Goal: Information Seeking & Learning: Learn about a topic

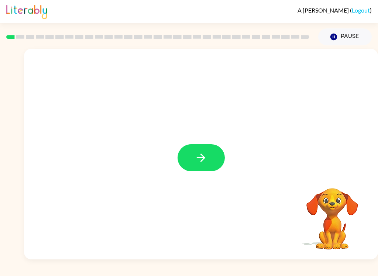
click at [200, 151] on button "button" at bounding box center [201, 157] width 47 height 27
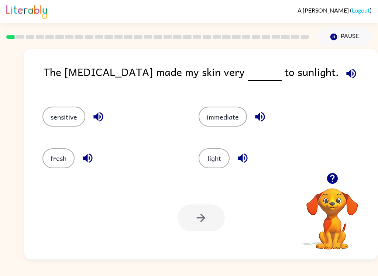
click at [62, 124] on button "sensitive" at bounding box center [63, 117] width 43 height 20
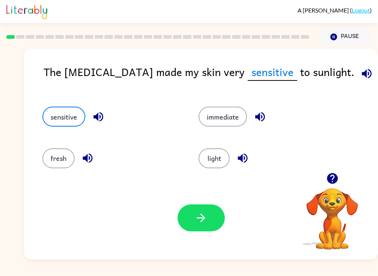
click at [360, 78] on icon "button" at bounding box center [366, 73] width 13 height 13
click at [202, 215] on icon "button" at bounding box center [201, 218] width 8 height 8
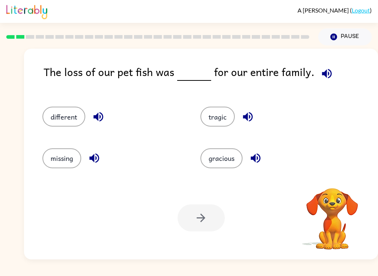
click at [322, 74] on icon "button" at bounding box center [327, 74] width 10 height 10
click at [330, 76] on button "button" at bounding box center [326, 73] width 19 height 19
click at [323, 78] on icon "button" at bounding box center [326, 73] width 13 height 13
click at [323, 78] on icon "button" at bounding box center [327, 74] width 10 height 10
click at [331, 66] on span at bounding box center [325, 71] width 22 height 17
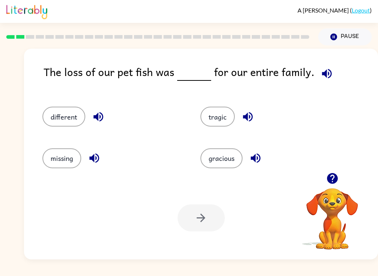
click at [326, 75] on icon "button" at bounding box center [326, 73] width 13 height 13
click at [323, 73] on icon "button" at bounding box center [326, 73] width 13 height 13
click at [223, 119] on button "tragic" at bounding box center [217, 117] width 34 height 20
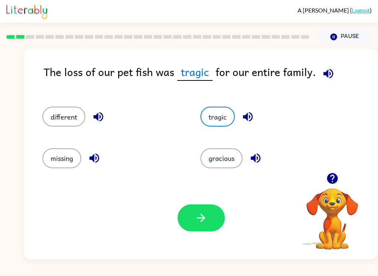
click at [325, 79] on icon "button" at bounding box center [328, 73] width 13 height 13
click at [196, 224] on icon "button" at bounding box center [200, 217] width 13 height 13
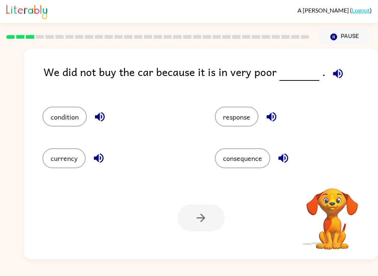
click at [333, 67] on button "button" at bounding box center [337, 73] width 19 height 19
click at [252, 168] on button "consequence" at bounding box center [242, 158] width 55 height 20
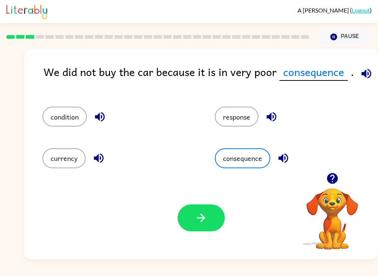
click at [355, 83] on div "We did not buy the car because it is in very poor consequence ." at bounding box center [211, 77] width 334 height 28
click at [373, 67] on span at bounding box center [365, 71] width 22 height 17
click at [362, 76] on icon "button" at bounding box center [366, 74] width 10 height 10
click at [285, 160] on icon "button" at bounding box center [283, 159] width 10 height 10
click at [242, 119] on button "response" at bounding box center [237, 117] width 44 height 20
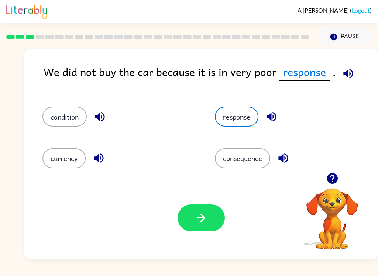
click at [268, 121] on icon "button" at bounding box center [271, 116] width 13 height 13
click at [344, 70] on icon "button" at bounding box center [348, 73] width 13 height 13
click at [346, 71] on icon "button" at bounding box center [348, 73] width 13 height 13
click at [63, 122] on button "condition" at bounding box center [64, 117] width 44 height 20
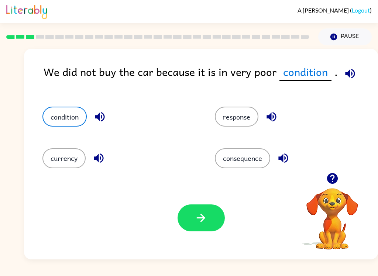
click at [344, 78] on icon "button" at bounding box center [350, 73] width 13 height 13
click at [347, 79] on icon "button" at bounding box center [350, 73] width 13 height 13
click at [348, 76] on icon "button" at bounding box center [350, 73] width 13 height 13
click at [101, 122] on icon "button" at bounding box center [99, 116] width 13 height 13
click at [79, 167] on button "currency" at bounding box center [63, 158] width 43 height 20
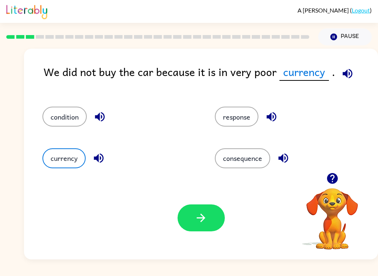
click at [103, 158] on icon "button" at bounding box center [99, 159] width 10 height 10
click at [99, 117] on icon "button" at bounding box center [100, 117] width 10 height 10
click at [78, 117] on button "condition" at bounding box center [64, 117] width 44 height 20
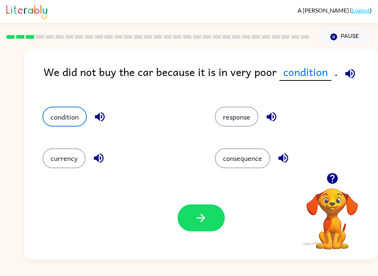
click at [204, 228] on button "button" at bounding box center [201, 217] width 47 height 27
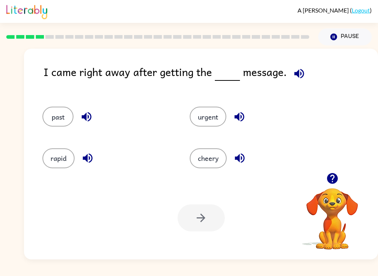
click at [298, 75] on icon "button" at bounding box center [299, 73] width 13 height 13
click at [214, 151] on button "cheery" at bounding box center [208, 158] width 37 height 20
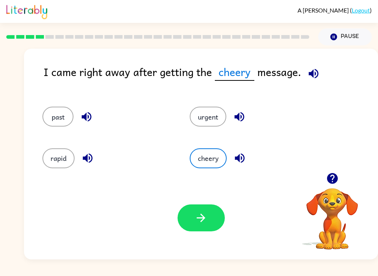
click at [238, 167] on button "button" at bounding box center [239, 158] width 19 height 19
click at [207, 115] on button "urgent" at bounding box center [208, 117] width 37 height 20
click at [233, 129] on div "urgent" at bounding box center [249, 113] width 147 height 41
click at [244, 120] on icon "button" at bounding box center [239, 116] width 13 height 13
click at [205, 221] on icon "button" at bounding box center [200, 217] width 13 height 13
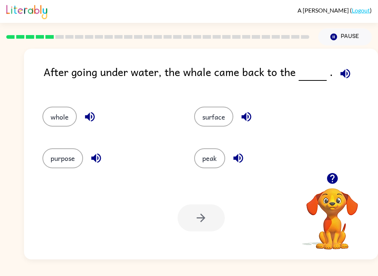
click at [343, 76] on icon "button" at bounding box center [345, 73] width 13 height 13
click at [342, 72] on icon "button" at bounding box center [345, 74] width 10 height 10
click at [69, 111] on button "whole" at bounding box center [59, 117] width 34 height 20
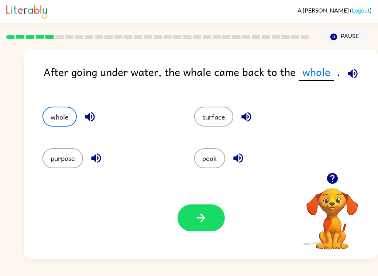
click at [93, 121] on icon "button" at bounding box center [89, 116] width 13 height 13
click at [67, 117] on button "whole" at bounding box center [59, 117] width 34 height 20
click at [93, 116] on icon "button" at bounding box center [90, 117] width 10 height 10
click at [94, 155] on icon "button" at bounding box center [96, 158] width 13 height 13
click at [65, 155] on button "purpose" at bounding box center [62, 158] width 41 height 20
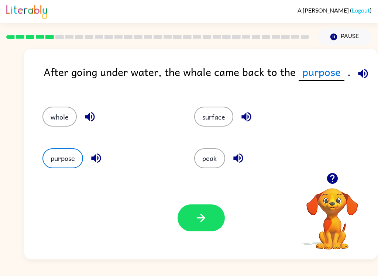
click at [244, 121] on icon "button" at bounding box center [246, 116] width 13 height 13
click at [245, 117] on icon "button" at bounding box center [246, 117] width 10 height 10
click at [247, 111] on icon "button" at bounding box center [246, 116] width 13 height 13
click at [250, 117] on icon "button" at bounding box center [246, 117] width 10 height 10
click at [218, 117] on button "surface" at bounding box center [213, 117] width 39 height 20
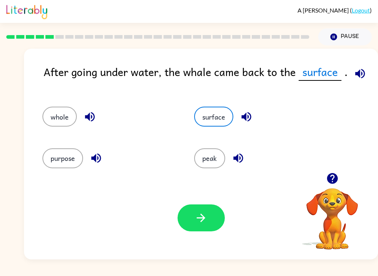
click at [355, 77] on icon "button" at bounding box center [360, 73] width 13 height 13
click at [209, 216] on button "button" at bounding box center [201, 217] width 47 height 27
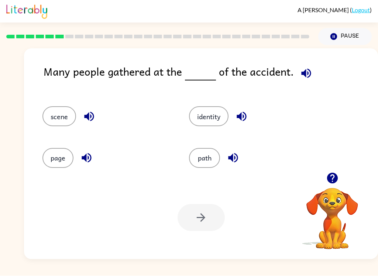
click at [300, 75] on icon "button" at bounding box center [306, 73] width 13 height 13
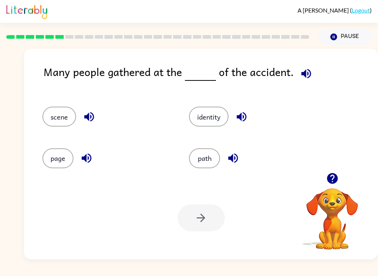
click at [301, 82] on button "button" at bounding box center [306, 73] width 19 height 19
click at [58, 124] on button "scene" at bounding box center [59, 117] width 34 height 20
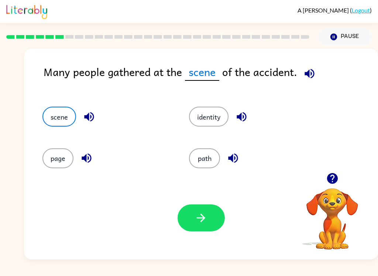
click at [93, 123] on icon "button" at bounding box center [89, 116] width 13 height 13
click at [220, 118] on button "identity" at bounding box center [208, 117] width 39 height 20
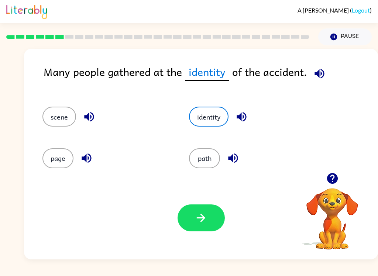
click at [245, 118] on icon "button" at bounding box center [241, 116] width 13 height 13
click at [216, 156] on button "path" at bounding box center [204, 158] width 31 height 20
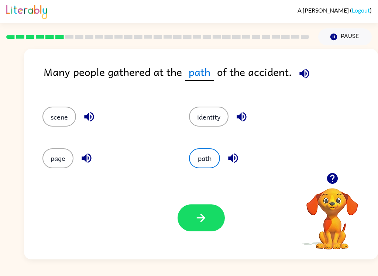
click at [237, 159] on icon "button" at bounding box center [233, 158] width 13 height 13
click at [67, 121] on button "scene" at bounding box center [59, 117] width 34 height 20
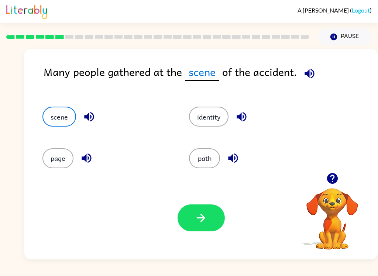
click at [92, 105] on div "scene" at bounding box center [101, 113] width 147 height 41
click at [93, 120] on icon "button" at bounding box center [89, 117] width 10 height 10
click at [207, 226] on button "button" at bounding box center [201, 217] width 47 height 27
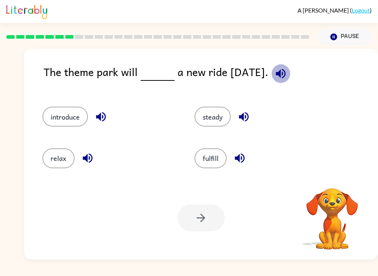
click at [287, 68] on icon "button" at bounding box center [280, 73] width 13 height 13
click at [287, 72] on icon "button" at bounding box center [280, 73] width 13 height 13
click at [290, 65] on button "button" at bounding box center [280, 73] width 19 height 19
click at [210, 160] on button "fulfill" at bounding box center [210, 158] width 32 height 20
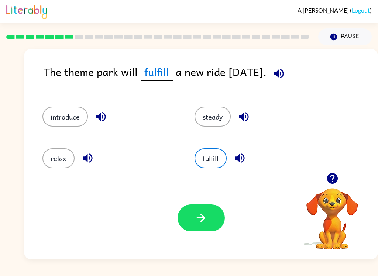
click at [231, 155] on button "button" at bounding box center [239, 158] width 19 height 19
click at [239, 160] on icon "button" at bounding box center [240, 159] width 10 height 10
click at [240, 159] on icon "button" at bounding box center [239, 158] width 13 height 13
click at [212, 109] on button "steady" at bounding box center [212, 117] width 36 height 20
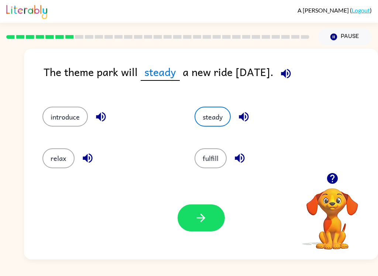
click at [242, 109] on button "button" at bounding box center [243, 116] width 19 height 19
click at [65, 165] on button "relax" at bounding box center [58, 158] width 32 height 20
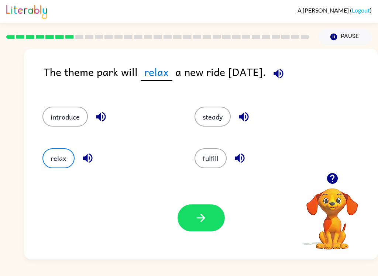
click at [91, 161] on icon "button" at bounding box center [88, 159] width 10 height 10
click at [100, 115] on icon "button" at bounding box center [101, 117] width 10 height 10
click at [70, 125] on button "introduce" at bounding box center [64, 117] width 45 height 20
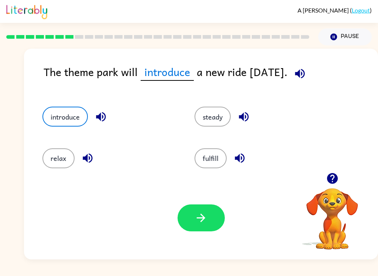
click at [204, 228] on button "button" at bounding box center [201, 217] width 47 height 27
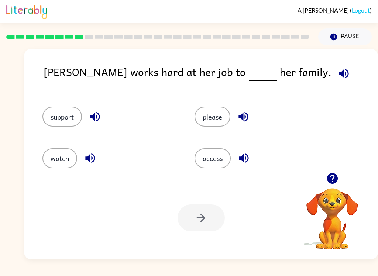
click at [283, 57] on div "[PERSON_NAME] works hard at her job to her family. support please watch access …" at bounding box center [201, 154] width 354 height 211
click at [337, 79] on icon "button" at bounding box center [343, 73] width 13 height 13
click at [62, 124] on button "support" at bounding box center [61, 117] width 39 height 20
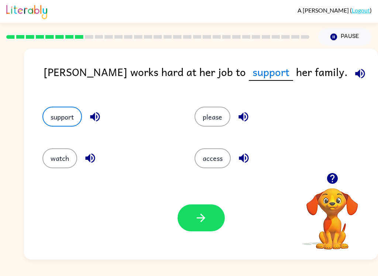
click at [203, 214] on icon "button" at bounding box center [200, 217] width 13 height 13
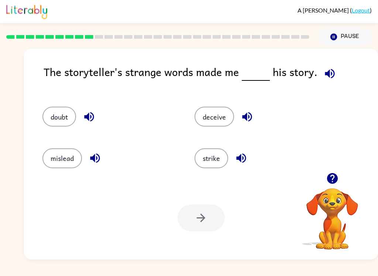
click at [327, 78] on icon "button" at bounding box center [330, 74] width 10 height 10
click at [72, 123] on button "doubt" at bounding box center [59, 117] width 34 height 20
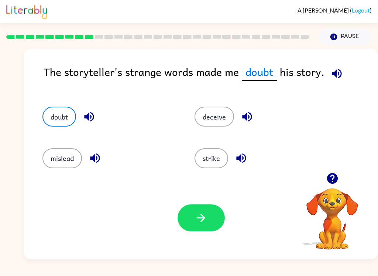
click at [89, 114] on icon "button" at bounding box center [89, 117] width 10 height 10
click at [337, 73] on icon "button" at bounding box center [336, 73] width 13 height 13
click at [214, 161] on button "strike" at bounding box center [211, 158] width 34 height 20
click at [237, 165] on icon "button" at bounding box center [241, 158] width 13 height 13
click at [225, 115] on button "deceive" at bounding box center [213, 117] width 39 height 20
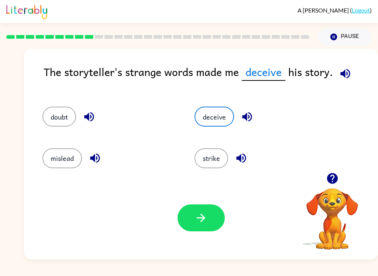
click at [250, 121] on icon "button" at bounding box center [247, 116] width 13 height 13
click at [77, 166] on button "mislead" at bounding box center [61, 158] width 39 height 20
click at [102, 159] on button "button" at bounding box center [95, 158] width 19 height 19
click at [217, 225] on button "button" at bounding box center [201, 217] width 47 height 27
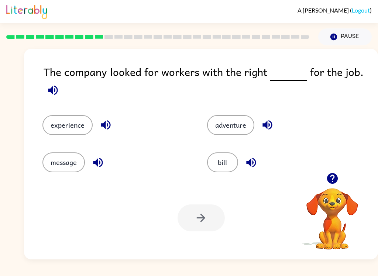
click at [95, 81] on div "The company looked for workers with the right for the job." at bounding box center [211, 81] width 334 height 37
click at [54, 98] on button "button" at bounding box center [53, 90] width 19 height 19
click at [184, 141] on div "message" at bounding box center [110, 156] width 165 height 37
click at [109, 126] on icon "button" at bounding box center [105, 124] width 13 height 13
click at [107, 122] on icon "button" at bounding box center [106, 125] width 10 height 10
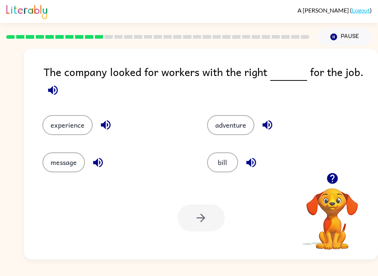
click at [105, 127] on icon "button" at bounding box center [106, 125] width 10 height 10
click at [104, 112] on div "experience" at bounding box center [110, 119] width 165 height 37
click at [103, 126] on icon "button" at bounding box center [106, 125] width 10 height 10
click at [79, 106] on div "experience" at bounding box center [110, 119] width 165 height 37
click at [73, 129] on button "experience" at bounding box center [67, 125] width 50 height 20
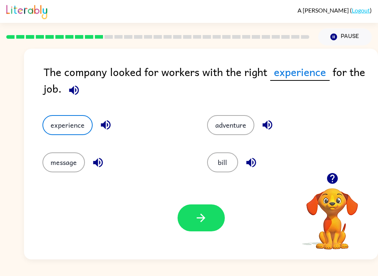
click at [360, 73] on div "The company looked for workers with the right experience for the job." at bounding box center [211, 81] width 334 height 37
click at [70, 104] on div "experience" at bounding box center [110, 119] width 165 height 37
click at [76, 95] on icon "button" at bounding box center [74, 90] width 10 height 10
click at [202, 224] on icon "button" at bounding box center [200, 217] width 13 height 13
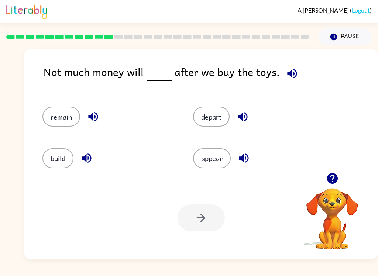
click at [306, 75] on div "Not much money will after we buy the toys." at bounding box center [211, 77] width 334 height 28
click at [337, 91] on div "Not much money will after we buy the toys." at bounding box center [211, 77] width 334 height 28
click at [290, 75] on icon "button" at bounding box center [292, 74] width 10 height 10
click at [93, 151] on div "build" at bounding box center [109, 158] width 134 height 20
click at [62, 121] on button "remain" at bounding box center [61, 117] width 38 height 20
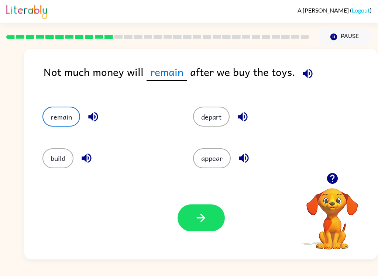
click at [96, 121] on icon "button" at bounding box center [93, 117] width 10 height 10
click at [207, 212] on button "button" at bounding box center [201, 217] width 47 height 27
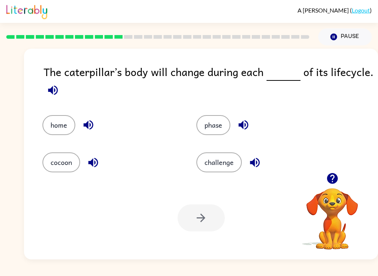
click at [377, 212] on div "Your browser must support playing .mp4 files to use Literably. Please try using…" at bounding box center [201, 217] width 354 height 83
click at [293, 212] on div "Your browser must support playing .mp4 files to use Literably. Please try using…" at bounding box center [201, 217] width 354 height 83
click at [54, 86] on icon "button" at bounding box center [53, 90] width 13 height 13
click at [58, 94] on icon "button" at bounding box center [53, 90] width 13 height 13
click at [46, 93] on button "button" at bounding box center [53, 90] width 19 height 19
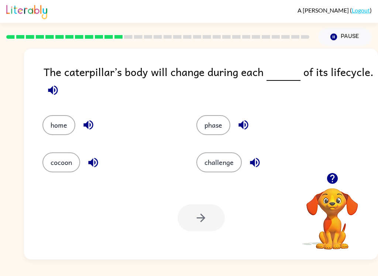
click at [50, 90] on icon "button" at bounding box center [53, 90] width 10 height 10
click at [51, 91] on icon "button" at bounding box center [53, 90] width 10 height 10
click at [216, 172] on button "challenge" at bounding box center [218, 162] width 45 height 20
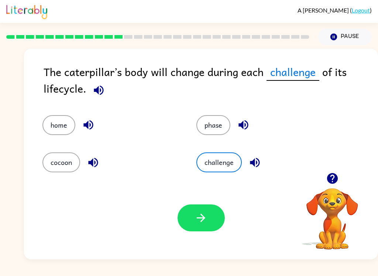
click at [240, 163] on button "challenge" at bounding box center [218, 162] width 45 height 20
click at [251, 171] on button "button" at bounding box center [254, 162] width 19 height 19
click at [258, 171] on button "button" at bounding box center [254, 162] width 19 height 19
click at [253, 158] on icon "button" at bounding box center [254, 162] width 13 height 13
click at [259, 164] on icon "button" at bounding box center [255, 163] width 10 height 10
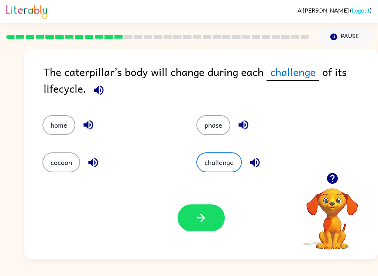
click at [66, 124] on button "home" at bounding box center [58, 125] width 33 height 20
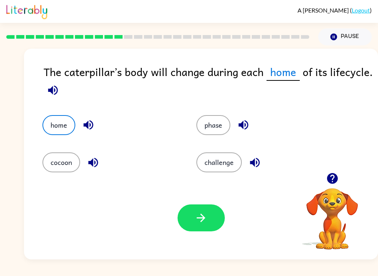
click at [221, 116] on button "phase" at bounding box center [213, 125] width 34 height 20
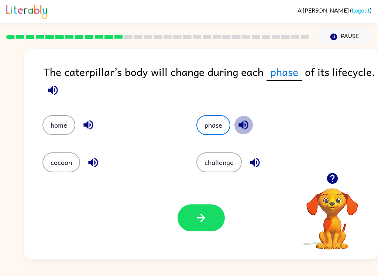
click at [243, 128] on icon "button" at bounding box center [243, 125] width 10 height 10
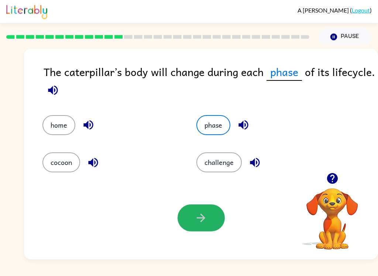
click at [216, 207] on button "button" at bounding box center [201, 217] width 47 height 27
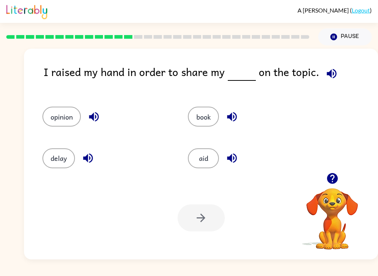
click at [338, 220] on video "Your browser must support playing .mp4 files to use Literably. Please try using…" at bounding box center [332, 214] width 74 height 74
click at [337, 175] on icon "button" at bounding box center [332, 178] width 13 height 13
click at [328, 75] on icon "button" at bounding box center [332, 74] width 10 height 10
click at [331, 72] on icon "button" at bounding box center [332, 74] width 10 height 10
click at [330, 75] on icon "button" at bounding box center [331, 73] width 13 height 13
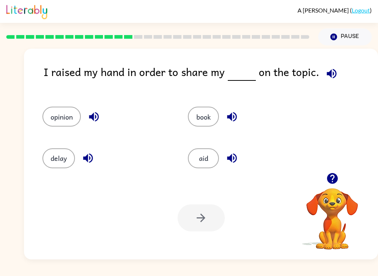
click at [327, 78] on icon "button" at bounding box center [331, 73] width 13 height 13
click at [55, 117] on button "opinion" at bounding box center [61, 117] width 38 height 20
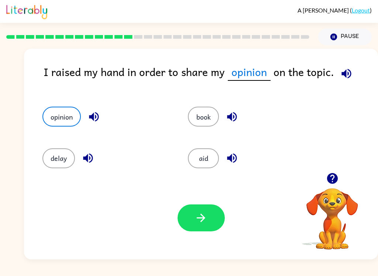
click at [93, 116] on icon "button" at bounding box center [94, 117] width 10 height 10
click at [53, 164] on button "delay" at bounding box center [58, 158] width 32 height 20
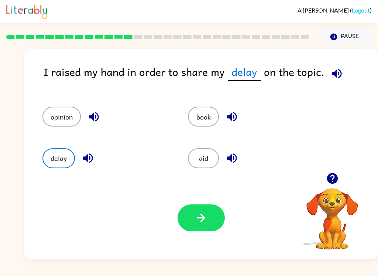
click at [84, 157] on icon "button" at bounding box center [88, 158] width 13 height 13
click at [234, 167] on button "button" at bounding box center [232, 158] width 19 height 19
click at [230, 120] on icon "button" at bounding box center [231, 116] width 13 height 13
click at [69, 115] on button "opinion" at bounding box center [61, 117] width 38 height 20
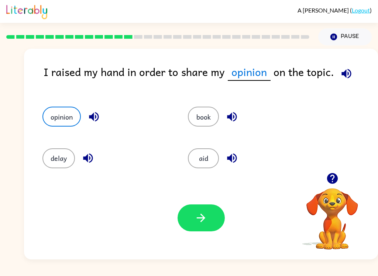
click at [343, 75] on icon "button" at bounding box center [346, 74] width 10 height 10
click at [344, 70] on icon "button" at bounding box center [346, 73] width 13 height 13
click at [204, 224] on icon "button" at bounding box center [200, 217] width 13 height 13
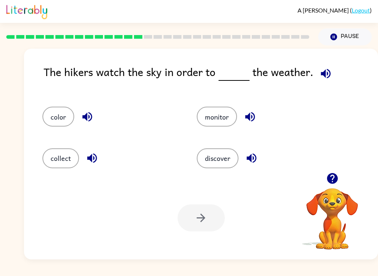
click at [319, 85] on div "The hikers watch the sky in order to the weather." at bounding box center [211, 77] width 334 height 28
click at [318, 85] on div "The hikers watch the sky in order to the weather." at bounding box center [211, 77] width 334 height 28
click at [321, 75] on icon "button" at bounding box center [326, 74] width 10 height 10
click at [81, 118] on icon "button" at bounding box center [87, 116] width 13 height 13
click at [92, 162] on icon "button" at bounding box center [92, 159] width 10 height 10
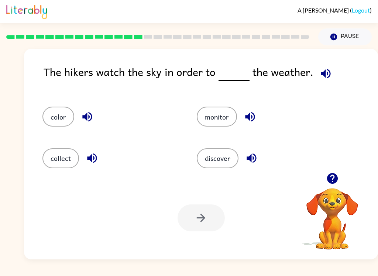
click at [245, 120] on icon "button" at bounding box center [250, 116] width 13 height 13
click at [256, 160] on icon "button" at bounding box center [251, 158] width 13 height 13
click at [221, 154] on button "discover" at bounding box center [218, 158] width 42 height 20
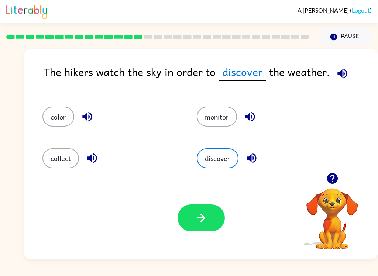
click at [334, 77] on button "button" at bounding box center [342, 73] width 19 height 19
click at [203, 120] on button "monitor" at bounding box center [217, 117] width 40 height 20
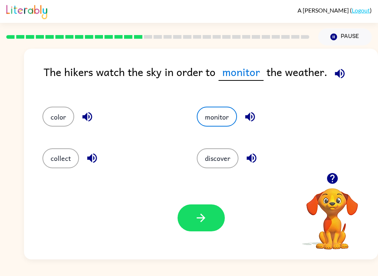
click at [255, 118] on icon "button" at bounding box center [250, 116] width 13 height 13
click at [220, 156] on button "discover" at bounding box center [218, 158] width 42 height 20
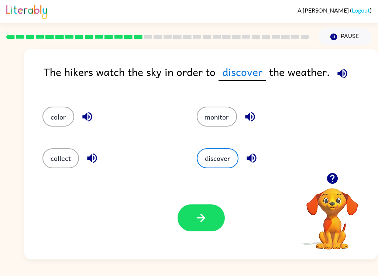
click at [213, 124] on button "monitor" at bounding box center [217, 117] width 40 height 20
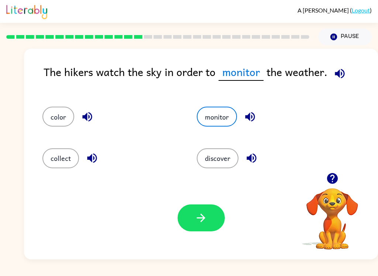
click at [217, 159] on button "discover" at bounding box center [218, 158] width 42 height 20
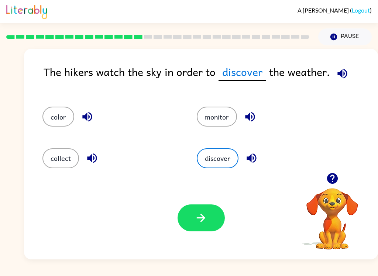
click at [204, 122] on button "monitor" at bounding box center [217, 117] width 40 height 20
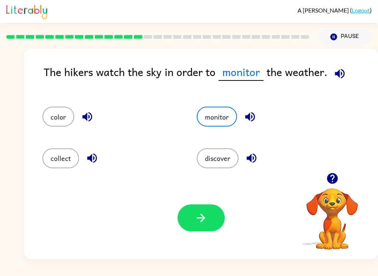
click at [211, 166] on button "discover" at bounding box center [218, 158] width 42 height 20
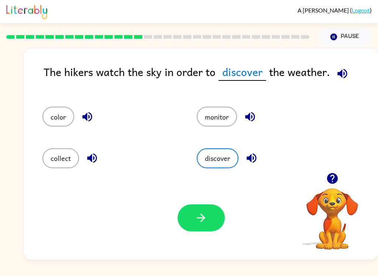
click at [203, 125] on button "monitor" at bounding box center [217, 117] width 40 height 20
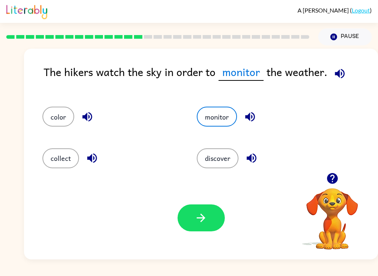
click at [214, 162] on button "discover" at bounding box center [218, 158] width 42 height 20
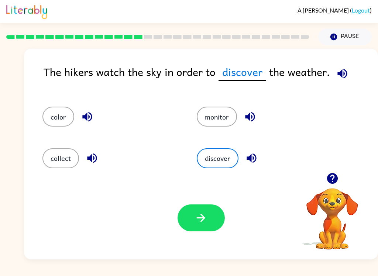
click at [213, 161] on button "discover" at bounding box center [218, 158] width 42 height 20
click at [208, 120] on button "monitor" at bounding box center [217, 117] width 40 height 20
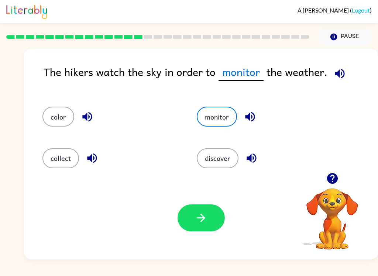
click at [221, 174] on div "discover" at bounding box center [260, 154] width 154 height 41
click at [211, 166] on button "discover" at bounding box center [218, 158] width 42 height 20
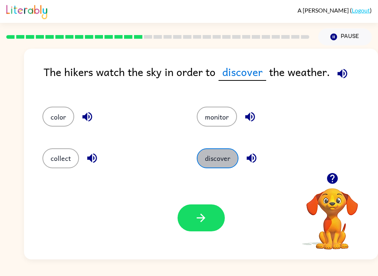
click at [207, 166] on button "discover" at bounding box center [218, 158] width 42 height 20
click at [195, 214] on icon "button" at bounding box center [200, 217] width 13 height 13
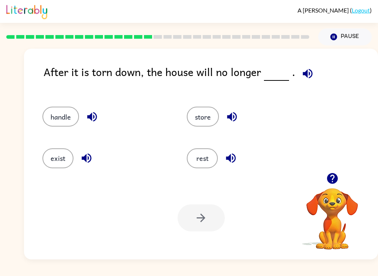
click at [316, 42] on div "Pause Pause" at bounding box center [345, 37] width 62 height 26
click at [287, 74] on div "After it is torn down, the house will no longer ." at bounding box center [211, 77] width 334 height 28
click at [301, 75] on icon "button" at bounding box center [307, 73] width 13 height 13
click at [309, 81] on button "button" at bounding box center [307, 73] width 19 height 19
click at [56, 162] on button "exist" at bounding box center [57, 158] width 31 height 20
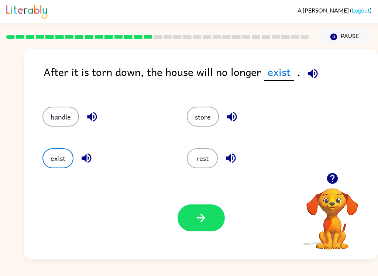
click at [311, 69] on icon "button" at bounding box center [312, 73] width 13 height 13
click at [203, 212] on icon "button" at bounding box center [200, 217] width 13 height 13
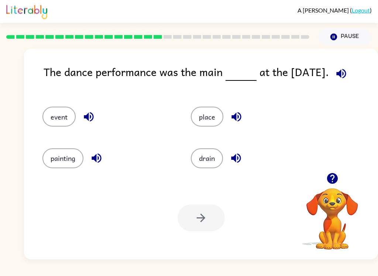
click at [346, 72] on icon "button" at bounding box center [341, 74] width 10 height 10
click at [64, 117] on button "event" at bounding box center [58, 117] width 33 height 20
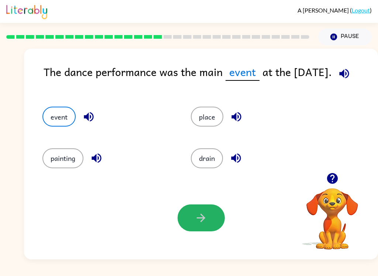
click at [201, 220] on icon "button" at bounding box center [200, 217] width 13 height 13
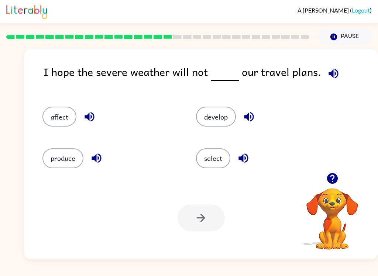
click at [328, 75] on icon "button" at bounding box center [333, 74] width 10 height 10
click at [72, 113] on button "affect" at bounding box center [59, 117] width 34 height 20
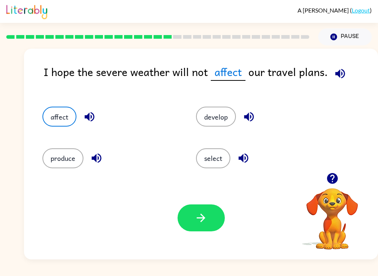
click at [79, 145] on div "produce" at bounding box center [105, 154] width 154 height 41
click at [337, 78] on icon "button" at bounding box center [340, 73] width 13 height 13
click at [200, 211] on button "button" at bounding box center [201, 217] width 47 height 27
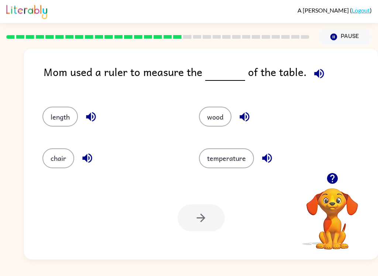
click at [314, 76] on icon "button" at bounding box center [319, 74] width 10 height 10
click at [320, 80] on icon "button" at bounding box center [319, 73] width 13 height 13
click at [323, 79] on button "button" at bounding box center [319, 73] width 19 height 19
click at [314, 75] on icon "button" at bounding box center [319, 74] width 10 height 10
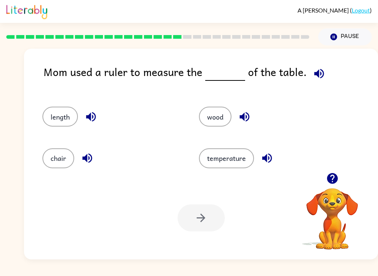
click at [57, 116] on button "length" at bounding box center [59, 117] width 35 height 20
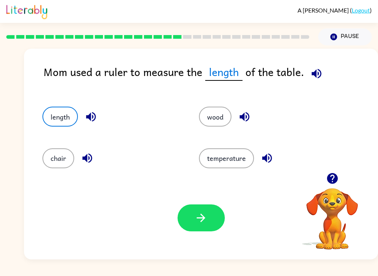
click at [208, 223] on button "button" at bounding box center [201, 217] width 47 height 27
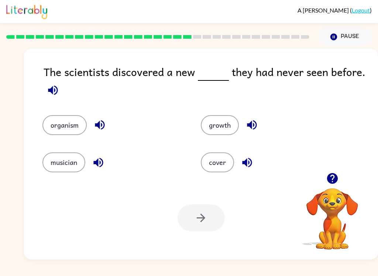
click at [46, 86] on button "button" at bounding box center [53, 90] width 19 height 19
click at [250, 126] on icon "button" at bounding box center [252, 125] width 10 height 10
click at [103, 165] on icon "button" at bounding box center [98, 163] width 10 height 10
click at [102, 164] on icon "button" at bounding box center [98, 162] width 13 height 13
click at [100, 160] on icon "button" at bounding box center [98, 162] width 13 height 13
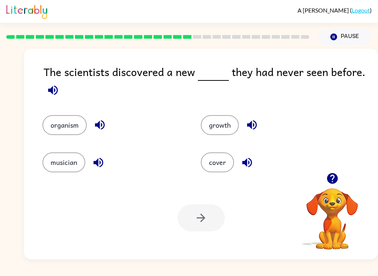
click at [109, 154] on div "musician" at bounding box center [112, 162] width 141 height 20
click at [108, 154] on div "musician" at bounding box center [112, 162] width 141 height 20
click at [98, 162] on icon "button" at bounding box center [98, 163] width 10 height 10
click at [94, 185] on div "Your browser must support playing .mp4 files to use Literably. Please try using…" at bounding box center [201, 217] width 354 height 83
click at [106, 126] on icon "button" at bounding box center [99, 124] width 13 height 13
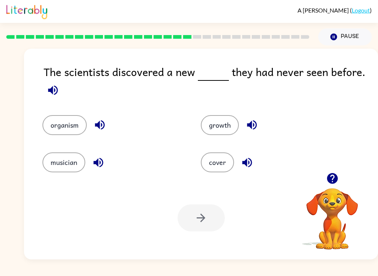
click at [254, 161] on button "button" at bounding box center [247, 162] width 19 height 19
click at [52, 120] on button "organism" at bounding box center [64, 125] width 44 height 20
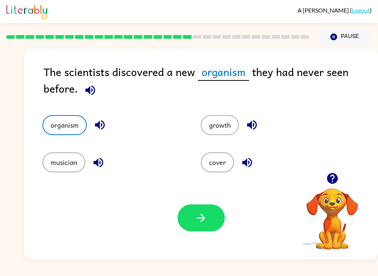
click at [93, 91] on icon "button" at bounding box center [90, 90] width 13 height 13
click at [210, 215] on button "button" at bounding box center [201, 217] width 47 height 27
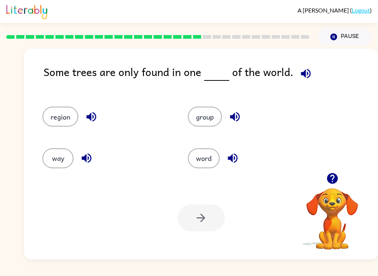
click at [304, 70] on icon "button" at bounding box center [306, 74] width 10 height 10
click at [364, 268] on div "A [PERSON_NAME] ( Logout ) Pause Pause Some trees are only found in one of the …" at bounding box center [189, 138] width 378 height 276
click at [67, 123] on button "region" at bounding box center [60, 117] width 36 height 20
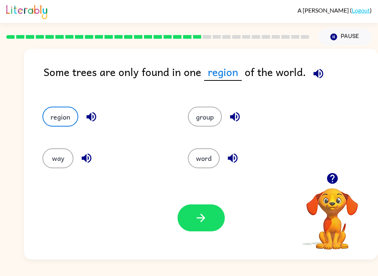
click at [315, 73] on icon "button" at bounding box center [318, 74] width 10 height 10
click at [96, 114] on icon "button" at bounding box center [91, 116] width 13 height 13
click at [317, 72] on icon "button" at bounding box center [318, 73] width 13 height 13
click at [206, 207] on button "button" at bounding box center [201, 217] width 47 height 27
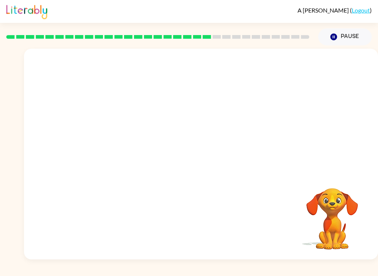
click at [143, 149] on video "Your browser must support playing .mp4 files to use Literably. Please try using…" at bounding box center [201, 111] width 354 height 124
click at [211, 166] on button "button" at bounding box center [201, 157] width 47 height 27
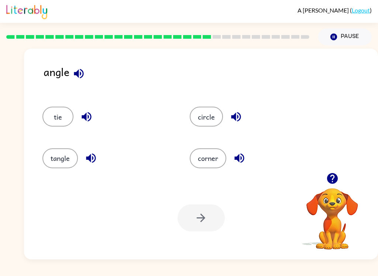
click at [85, 71] on icon "button" at bounding box center [78, 73] width 13 height 13
click at [94, 116] on button "button" at bounding box center [86, 116] width 19 height 19
click at [243, 114] on button "button" at bounding box center [236, 116] width 19 height 19
click at [237, 149] on button "button" at bounding box center [239, 158] width 19 height 19
click at [92, 163] on icon "button" at bounding box center [91, 158] width 13 height 13
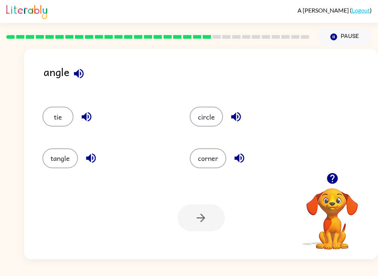
click at [199, 165] on button "corner" at bounding box center [208, 158] width 37 height 20
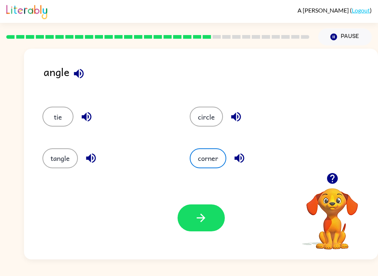
click at [204, 212] on icon "button" at bounding box center [200, 217] width 13 height 13
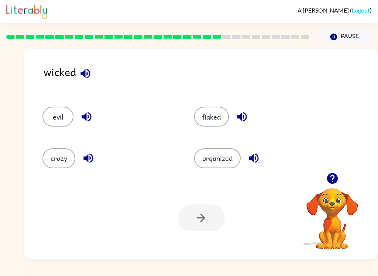
click at [83, 75] on icon "button" at bounding box center [85, 74] width 10 height 10
click at [82, 75] on icon "button" at bounding box center [85, 74] width 10 height 10
click at [92, 70] on icon "button" at bounding box center [85, 73] width 13 height 13
click at [58, 124] on button "evil" at bounding box center [57, 117] width 31 height 20
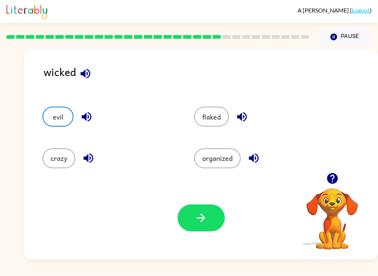
click at [80, 113] on icon "button" at bounding box center [86, 116] width 13 height 13
click at [199, 224] on icon "button" at bounding box center [200, 217] width 13 height 13
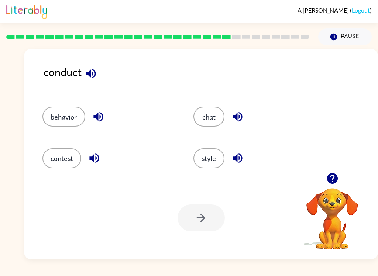
click at [94, 75] on icon "button" at bounding box center [91, 73] width 13 height 13
click at [61, 104] on div "behavior" at bounding box center [103, 113] width 151 height 41
click at [89, 139] on div "contest" at bounding box center [103, 154] width 151 height 41
click at [100, 118] on icon "button" at bounding box center [98, 117] width 10 height 10
click at [97, 150] on button "button" at bounding box center [94, 158] width 19 height 19
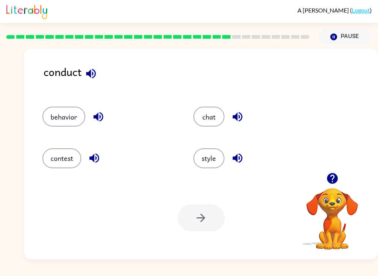
click at [88, 79] on icon "button" at bounding box center [91, 73] width 13 height 13
click at [92, 116] on icon "button" at bounding box center [98, 116] width 13 height 13
click at [100, 75] on button "button" at bounding box center [91, 73] width 19 height 19
click at [236, 163] on icon "button" at bounding box center [237, 158] width 13 height 13
click at [247, 117] on button "button" at bounding box center [237, 116] width 19 height 19
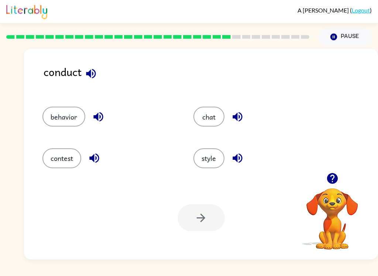
click at [94, 114] on icon "button" at bounding box center [98, 116] width 13 height 13
click at [98, 158] on icon "button" at bounding box center [94, 158] width 13 height 13
click at [90, 80] on icon "button" at bounding box center [91, 73] width 13 height 13
click at [65, 102] on div "behavior" at bounding box center [103, 113] width 151 height 41
click at [222, 110] on button "chat" at bounding box center [208, 117] width 31 height 20
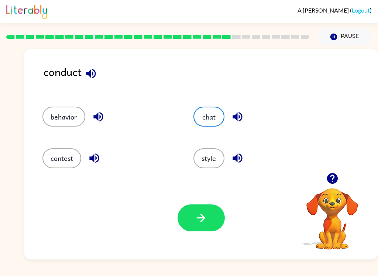
click at [238, 117] on icon "button" at bounding box center [237, 116] width 13 height 13
click at [73, 113] on button "behavior" at bounding box center [63, 117] width 43 height 20
click at [99, 114] on icon "button" at bounding box center [98, 116] width 13 height 13
click at [91, 70] on icon "button" at bounding box center [91, 73] width 13 height 13
click at [206, 213] on icon "button" at bounding box center [200, 217] width 13 height 13
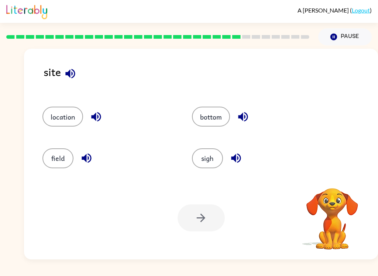
click at [355, 37] on button "Pause Pause" at bounding box center [345, 36] width 54 height 17
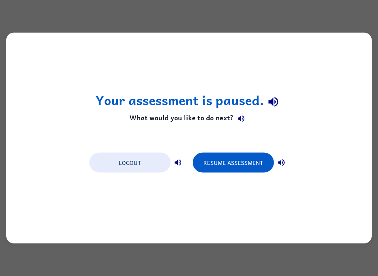
click at [252, 166] on button "Resume Assessment" at bounding box center [233, 163] width 81 height 20
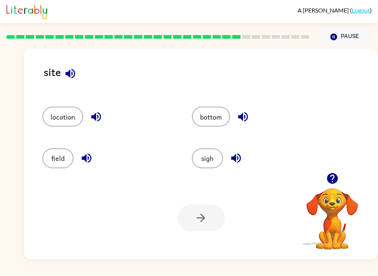
click at [77, 77] on icon "button" at bounding box center [70, 73] width 13 height 13
click at [47, 128] on div "location" at bounding box center [102, 113] width 149 height 41
click at [92, 113] on icon "button" at bounding box center [96, 116] width 13 height 13
click at [66, 154] on button "field" at bounding box center [57, 158] width 31 height 20
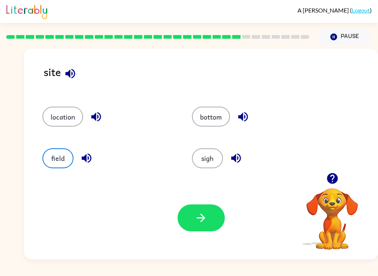
click at [85, 155] on icon "button" at bounding box center [86, 158] width 13 height 13
click at [247, 116] on icon "button" at bounding box center [243, 117] width 10 height 10
click at [67, 81] on button "button" at bounding box center [70, 73] width 19 height 19
click at [238, 164] on icon "button" at bounding box center [236, 158] width 13 height 13
click at [214, 156] on button "sigh" at bounding box center [207, 158] width 31 height 20
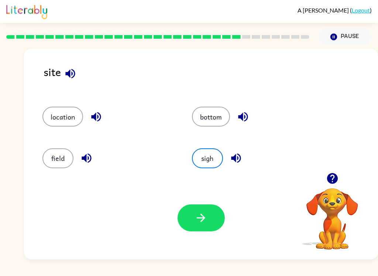
click at [60, 116] on button "location" at bounding box center [62, 117] width 41 height 20
click at [206, 217] on icon "button" at bounding box center [200, 217] width 13 height 13
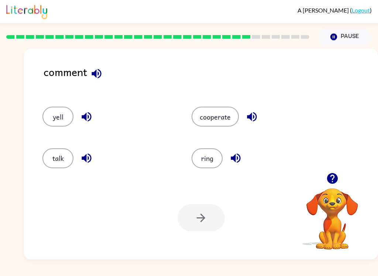
click at [100, 66] on button "button" at bounding box center [96, 73] width 19 height 19
click at [93, 75] on icon "button" at bounding box center [97, 74] width 10 height 10
click at [82, 121] on icon "button" at bounding box center [86, 116] width 13 height 13
click at [87, 157] on icon "button" at bounding box center [86, 158] width 13 height 13
click at [240, 156] on icon "button" at bounding box center [235, 158] width 13 height 13
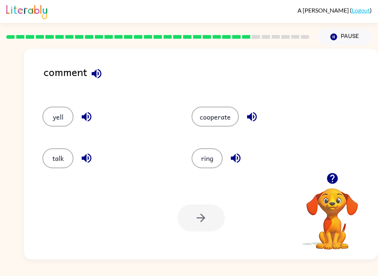
click at [260, 118] on button "button" at bounding box center [251, 116] width 19 height 19
click at [62, 168] on button "talk" at bounding box center [57, 158] width 31 height 20
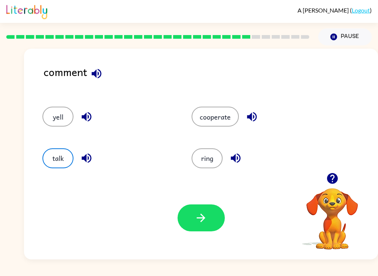
click at [96, 75] on icon "button" at bounding box center [97, 74] width 10 height 10
click at [90, 162] on icon "button" at bounding box center [86, 158] width 13 height 13
click at [202, 228] on button "button" at bounding box center [201, 217] width 47 height 27
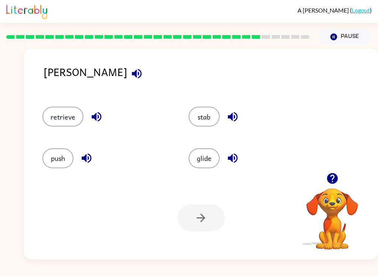
click at [127, 67] on button "button" at bounding box center [136, 73] width 19 height 19
click at [94, 123] on icon "button" at bounding box center [96, 116] width 13 height 13
click at [130, 79] on icon "button" at bounding box center [136, 73] width 13 height 13
click at [234, 120] on icon "button" at bounding box center [232, 116] width 13 height 13
click at [82, 162] on icon "button" at bounding box center [86, 158] width 13 height 13
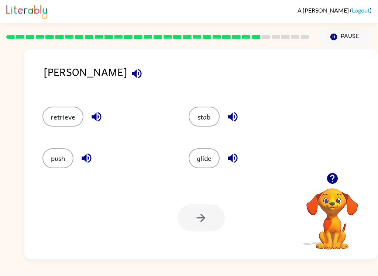
click at [235, 165] on icon "button" at bounding box center [232, 158] width 13 height 13
click at [203, 117] on button "stab" at bounding box center [204, 117] width 31 height 20
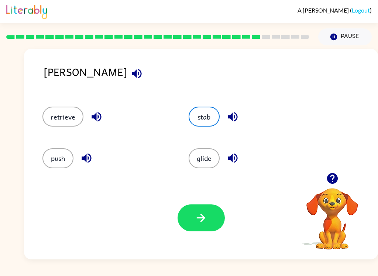
click at [211, 237] on div "Your browser must support playing .mp4 files to use Literably. Please try using…" at bounding box center [201, 217] width 354 height 83
click at [204, 214] on icon "button" at bounding box center [200, 217] width 13 height 13
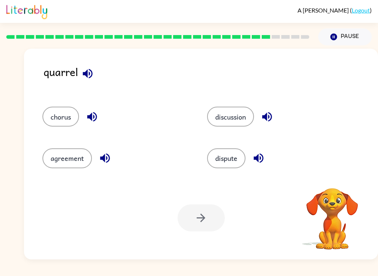
click at [85, 79] on icon "button" at bounding box center [87, 73] width 13 height 13
click at [92, 118] on icon "button" at bounding box center [92, 117] width 10 height 10
click at [103, 163] on icon "button" at bounding box center [105, 158] width 13 height 13
click at [268, 119] on icon "button" at bounding box center [267, 117] width 10 height 10
click at [261, 163] on icon "button" at bounding box center [258, 158] width 13 height 13
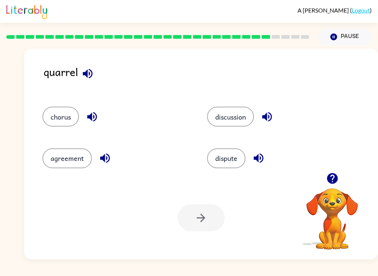
click at [85, 73] on icon "button" at bounding box center [88, 74] width 10 height 10
click at [259, 167] on button "button" at bounding box center [258, 158] width 19 height 19
click at [268, 184] on div "Your browser must support playing .mp4 files to use Literably. Please try using…" at bounding box center [201, 217] width 354 height 83
click at [272, 123] on icon "button" at bounding box center [267, 116] width 13 height 13
click at [269, 123] on icon "button" at bounding box center [267, 116] width 13 height 13
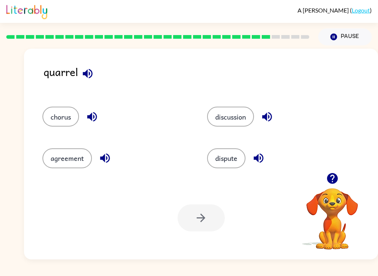
click at [91, 120] on icon "button" at bounding box center [92, 116] width 13 height 13
click at [107, 158] on icon "button" at bounding box center [105, 158] width 13 height 13
click at [254, 157] on icon "button" at bounding box center [258, 158] width 13 height 13
click at [202, 209] on div at bounding box center [201, 217] width 47 height 27
click at [233, 154] on button "dispute" at bounding box center [226, 158] width 38 height 20
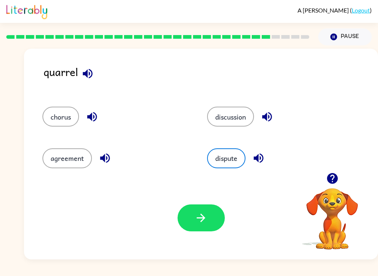
click at [197, 223] on icon "button" at bounding box center [200, 217] width 13 height 13
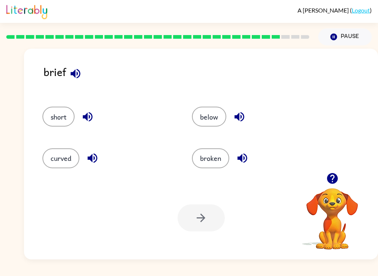
click at [44, 134] on div "short" at bounding box center [102, 113] width 149 height 41
click at [69, 145] on div "curved" at bounding box center [102, 154] width 149 height 41
click at [95, 79] on div "brief" at bounding box center [211, 77] width 334 height 28
click at [14, 84] on div "brief short below curved broken Your browser must support playing .mp4 files to…" at bounding box center [189, 152] width 378 height 214
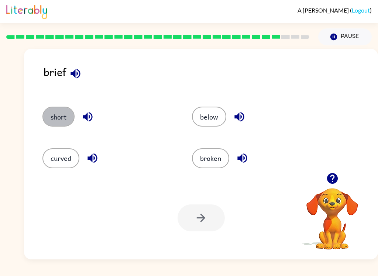
click at [49, 120] on button "short" at bounding box center [58, 117] width 32 height 20
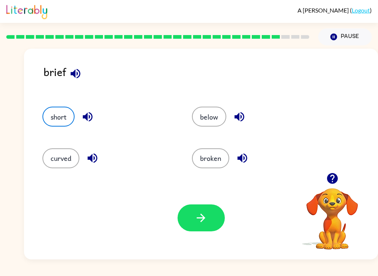
click at [75, 71] on icon "button" at bounding box center [75, 74] width 10 height 10
click at [80, 119] on button "button" at bounding box center [87, 116] width 19 height 19
click at [85, 158] on button "button" at bounding box center [92, 158] width 19 height 19
click at [242, 116] on icon "button" at bounding box center [239, 116] width 13 height 13
click at [242, 151] on button "button" at bounding box center [242, 158] width 19 height 19
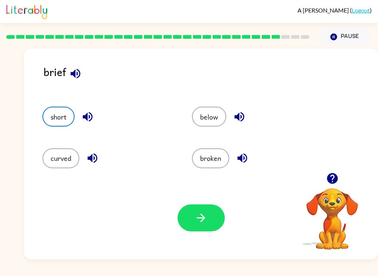
click at [75, 72] on icon "button" at bounding box center [75, 74] width 10 height 10
click at [99, 157] on icon "button" at bounding box center [92, 158] width 13 height 13
click at [91, 164] on icon "button" at bounding box center [92, 158] width 13 height 13
click at [60, 159] on button "curved" at bounding box center [60, 158] width 37 height 20
click at [79, 155] on button "curved" at bounding box center [60, 158] width 37 height 20
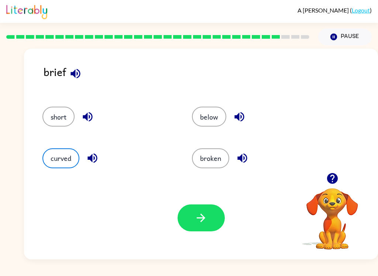
click at [96, 158] on icon "button" at bounding box center [92, 158] width 13 height 13
click at [89, 157] on icon "button" at bounding box center [92, 159] width 10 height 10
click at [237, 159] on icon "button" at bounding box center [242, 158] width 13 height 13
click at [86, 110] on button "button" at bounding box center [87, 116] width 19 height 19
click at [212, 158] on button "broken" at bounding box center [210, 158] width 37 height 20
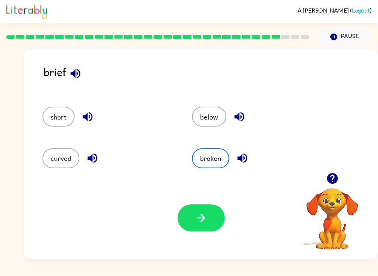
click at [205, 215] on icon "button" at bounding box center [200, 217] width 13 height 13
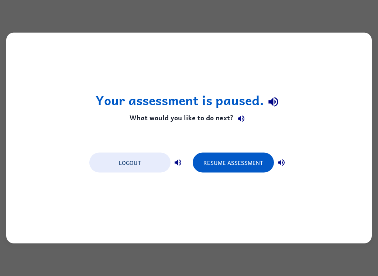
click at [239, 172] on button "Resume Assessment" at bounding box center [233, 163] width 81 height 20
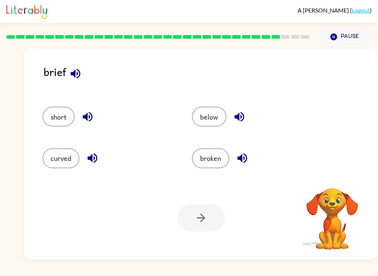
click at [71, 74] on icon "button" at bounding box center [75, 74] width 10 height 10
click at [214, 140] on div "broken" at bounding box center [252, 154] width 149 height 41
click at [217, 155] on button "broken" at bounding box center [210, 158] width 37 height 20
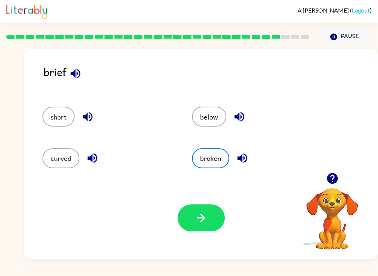
click at [204, 216] on icon "button" at bounding box center [200, 217] width 13 height 13
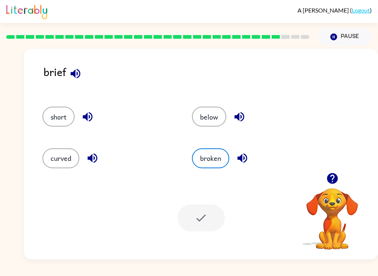
click at [72, 79] on icon "button" at bounding box center [75, 73] width 13 height 13
click at [194, 212] on div at bounding box center [201, 217] width 47 height 27
click at [200, 223] on div at bounding box center [201, 217] width 47 height 27
click at [204, 162] on button "broken" at bounding box center [210, 158] width 37 height 20
click at [196, 221] on div at bounding box center [201, 217] width 47 height 27
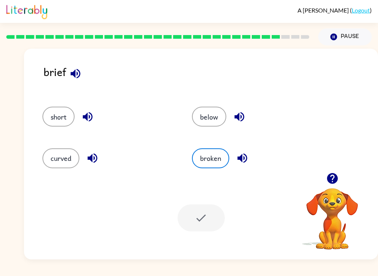
click at [210, 154] on button "broken" at bounding box center [210, 158] width 37 height 20
click at [251, 158] on button "button" at bounding box center [242, 158] width 19 height 19
click at [217, 163] on button "broken" at bounding box center [210, 158] width 37 height 20
click at [212, 228] on div at bounding box center [201, 217] width 47 height 27
click at [221, 228] on div at bounding box center [201, 217] width 47 height 27
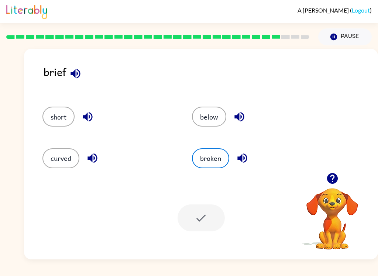
click at [52, 80] on div "brief" at bounding box center [211, 77] width 334 height 28
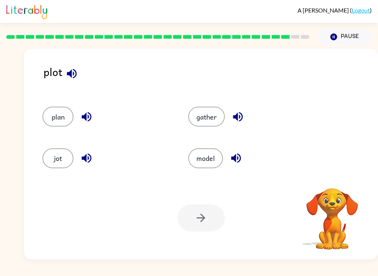
click at [180, 227] on div at bounding box center [201, 217] width 47 height 27
click at [208, 219] on div at bounding box center [201, 217] width 47 height 27
click at [217, 220] on div at bounding box center [201, 217] width 47 height 27
click at [201, 167] on button "model" at bounding box center [205, 158] width 35 height 20
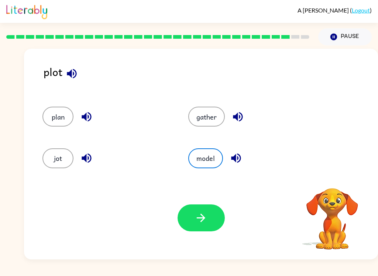
click at [197, 218] on icon "button" at bounding box center [200, 217] width 13 height 13
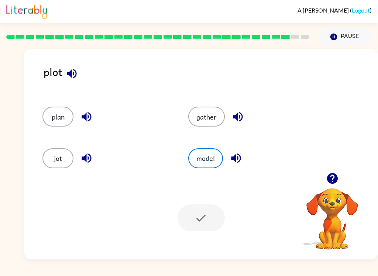
click at [69, 74] on icon "button" at bounding box center [72, 74] width 10 height 10
click at [84, 120] on icon "button" at bounding box center [86, 116] width 13 height 13
click at [87, 161] on icon "button" at bounding box center [86, 158] width 13 height 13
click at [237, 120] on icon "button" at bounding box center [238, 117] width 10 height 10
click at [236, 163] on icon "button" at bounding box center [236, 158] width 13 height 13
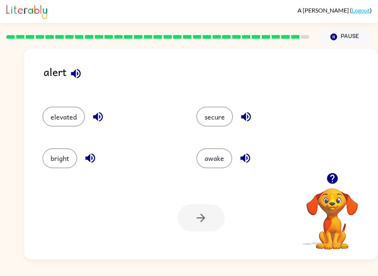
click at [247, 159] on icon "button" at bounding box center [245, 159] width 10 height 10
click at [90, 117] on button "button" at bounding box center [98, 116] width 19 height 19
click at [71, 74] on icon "button" at bounding box center [76, 74] width 10 height 10
click at [213, 157] on button "awake" at bounding box center [214, 158] width 36 height 20
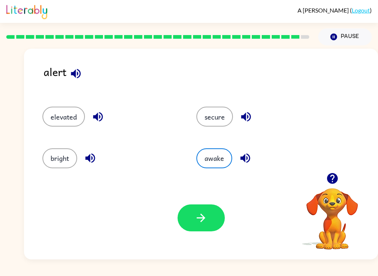
click at [203, 223] on icon "button" at bounding box center [200, 217] width 13 height 13
